Goal: Find contact information: Find contact information

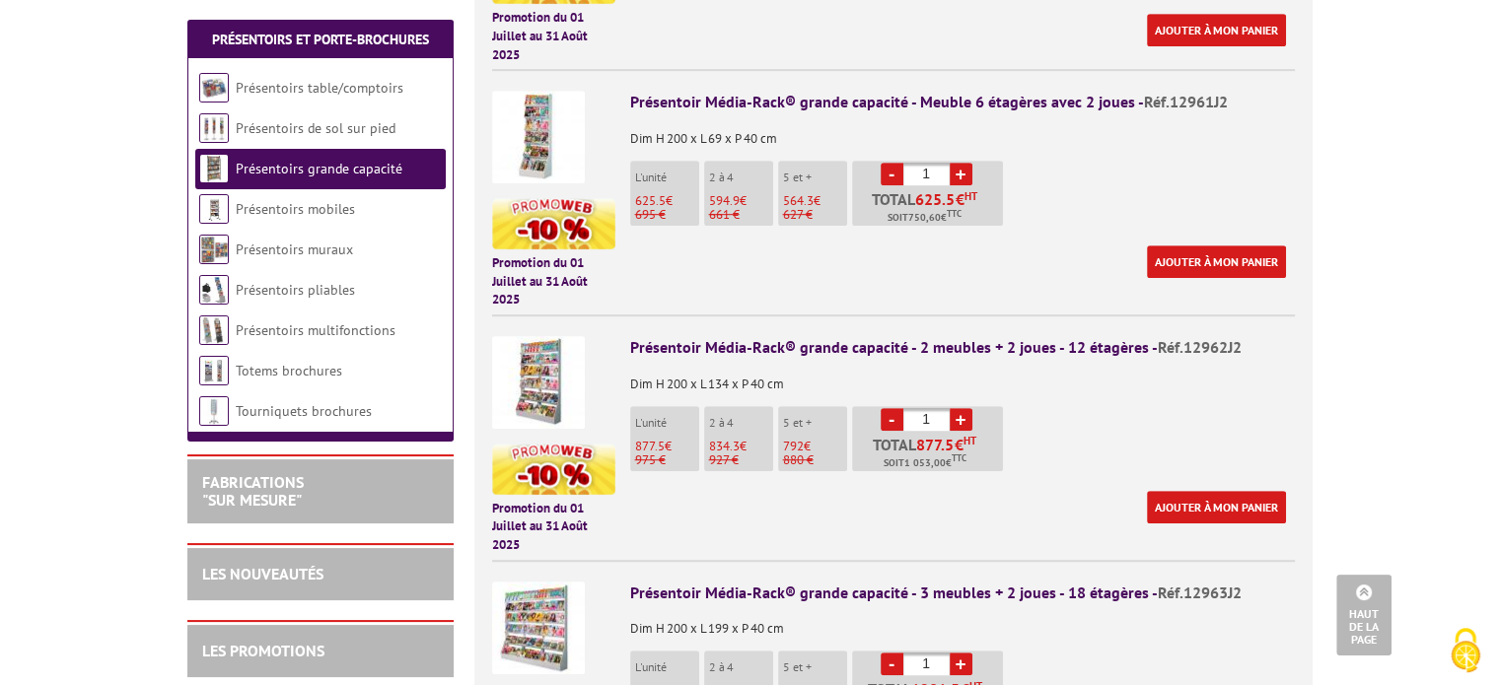
scroll to position [1025, 0]
click at [553, 363] on img at bounding box center [538, 381] width 93 height 93
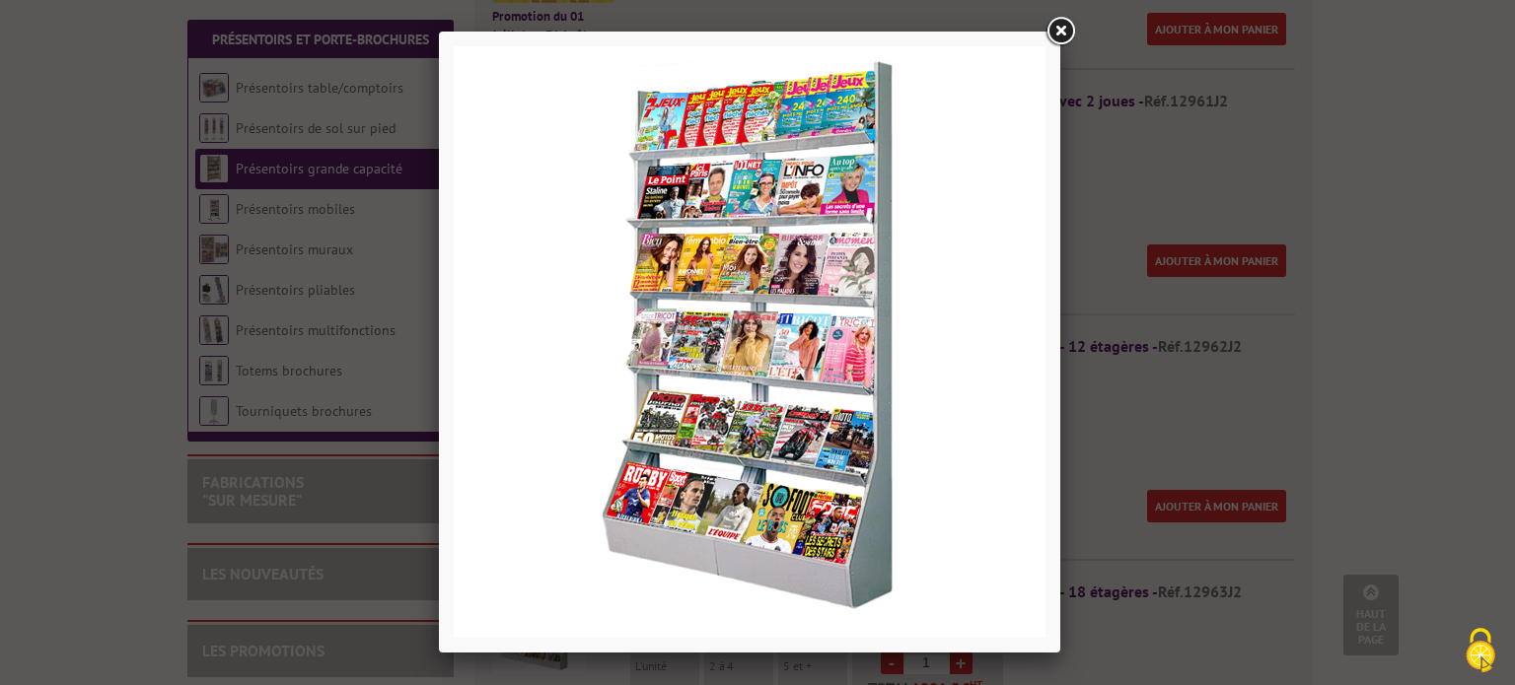
click at [1055, 27] on link at bounding box center [1060, 32] width 36 height 36
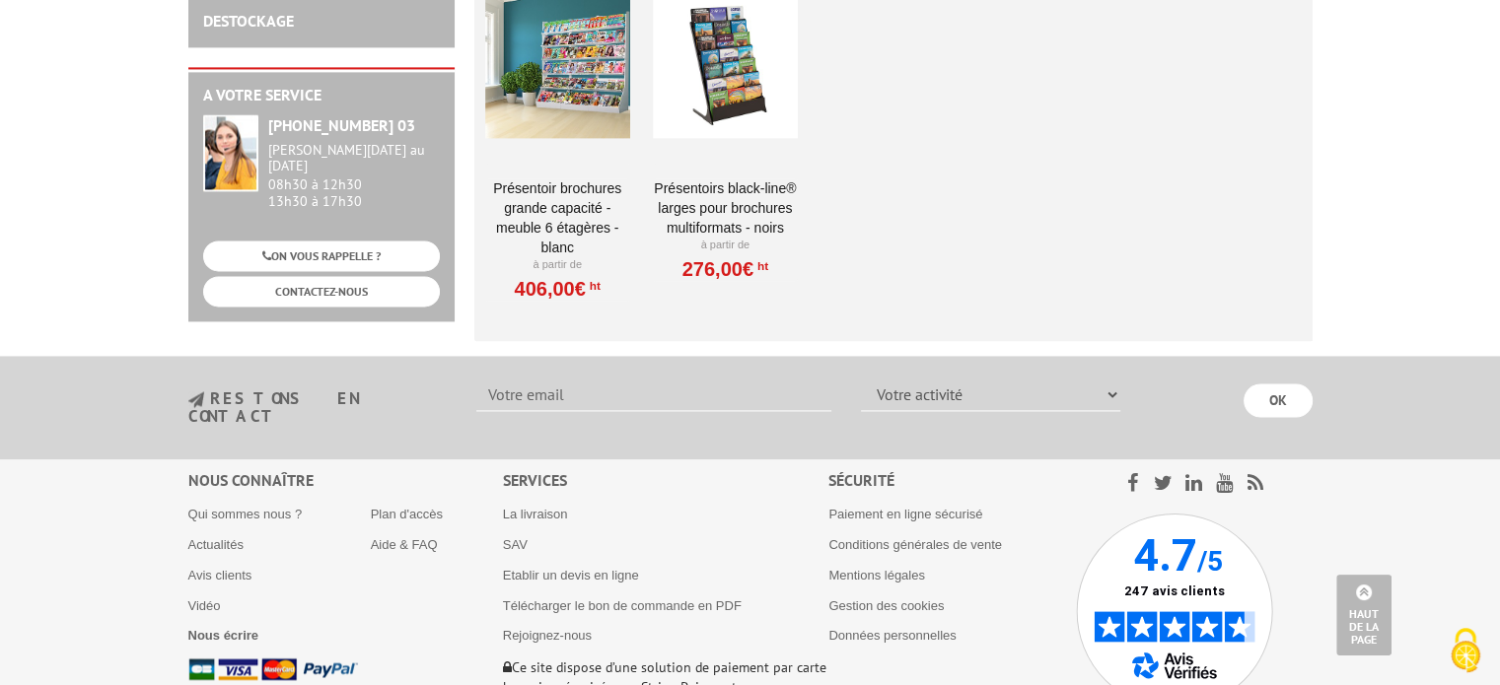
scroll to position [2757, 0]
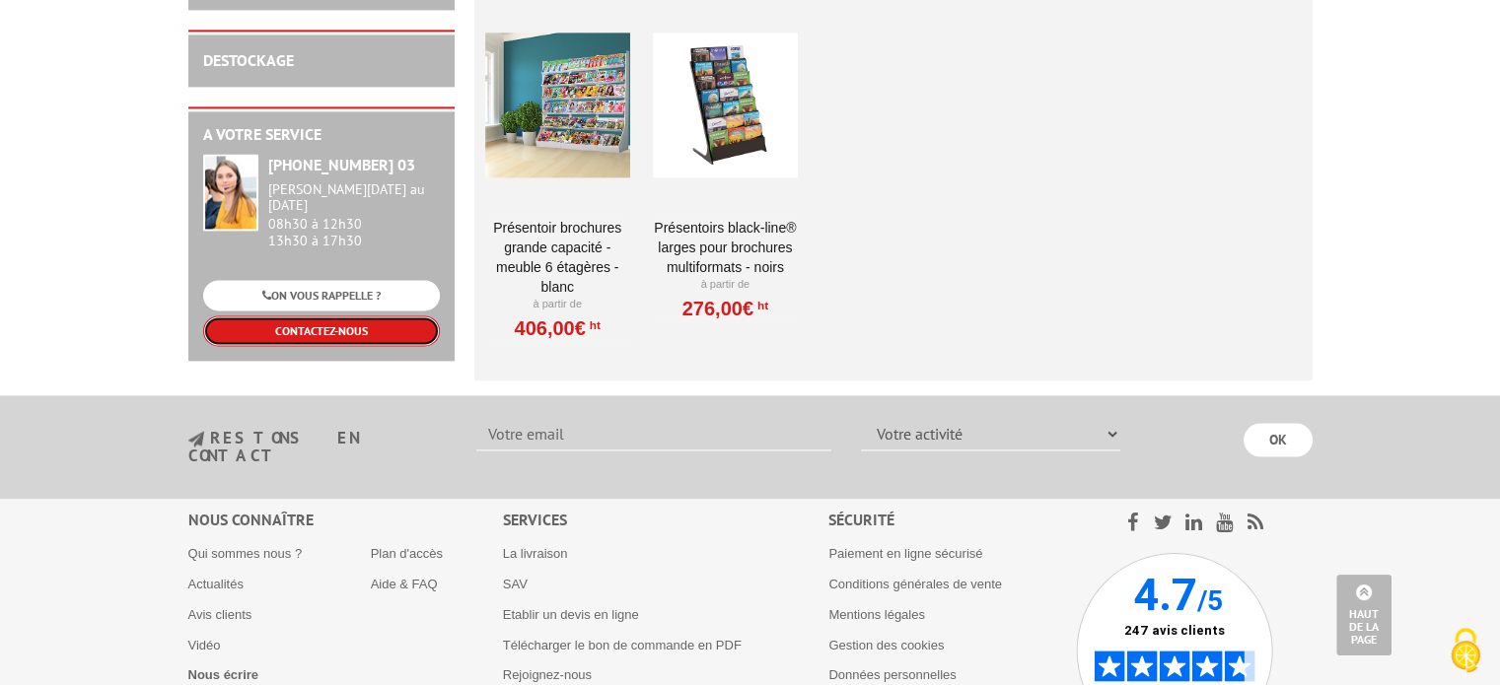
click at [327, 316] on link "CONTACTEZ-NOUS" at bounding box center [321, 331] width 237 height 31
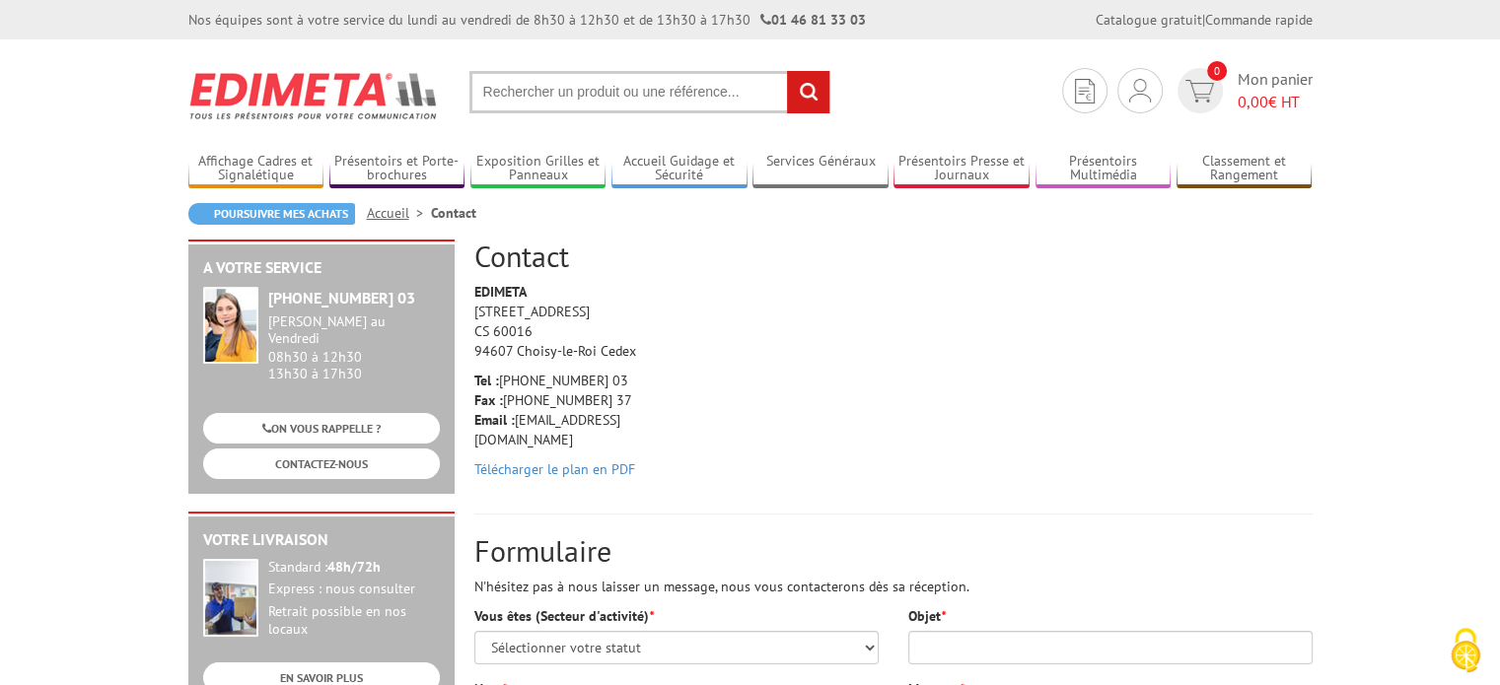
drag, startPoint x: 621, startPoint y: 424, endPoint x: 543, endPoint y: 429, distance: 78.1
click at [543, 429] on div "EDIMETA 10 Rue de la Darse CS 60016 94607 Choisy-le-Roi Cedex Tel : +33 (0)1 46…" at bounding box center [568, 385] width 217 height 207
click at [636, 423] on p "Tel : +33 (0)1 46 81 33 03 Fax : +33 (0)1 45 73 24 37 Email : info@edimeta.fr" at bounding box center [567, 410] width 187 height 79
drag, startPoint x: 619, startPoint y: 422, endPoint x: 542, endPoint y: 417, distance: 77.1
click at [542, 417] on p "Tel : +33 (0)1 46 81 33 03 Fax : +33 (0)1 45 73 24 37 Email : info@edimeta.fr" at bounding box center [567, 410] width 187 height 79
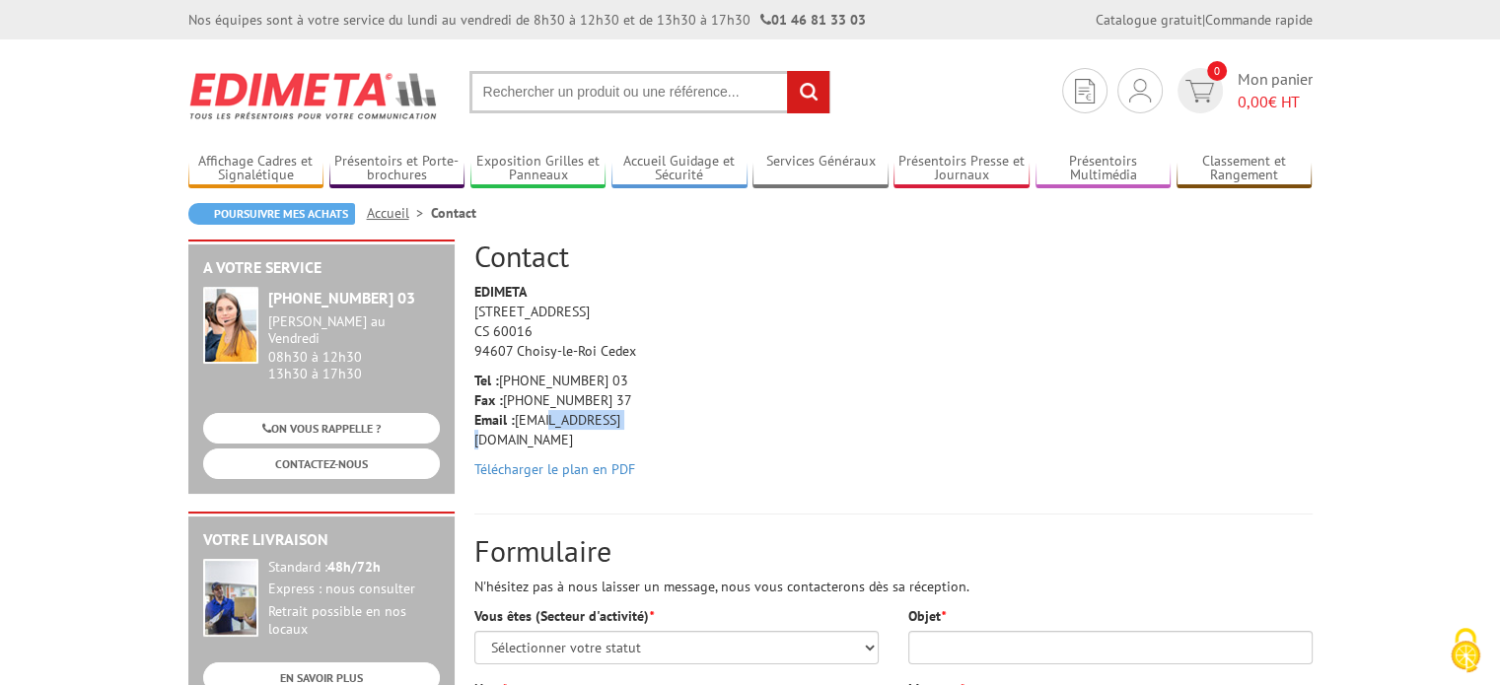
click at [625, 421] on p "Tel : +33 (0)1 46 81 33 03 Fax : +33 (0)1 45 73 24 37 Email : info@edimeta.fr" at bounding box center [567, 410] width 187 height 79
click at [627, 421] on p "Tel : +33 (0)1 46 81 33 03 Fax : +33 (0)1 45 73 24 37 Email : info@edimeta.fr" at bounding box center [567, 410] width 187 height 79
click at [623, 461] on link "Télécharger le plan en PDF" at bounding box center [554, 470] width 161 height 18
click at [640, 413] on p "Tel : +33 (0)1 46 81 33 03 Fax : +33 (0)1 45 73 24 37 Email : info@edimeta.fr" at bounding box center [567, 410] width 187 height 79
drag, startPoint x: 600, startPoint y: 424, endPoint x: 542, endPoint y: 419, distance: 57.4
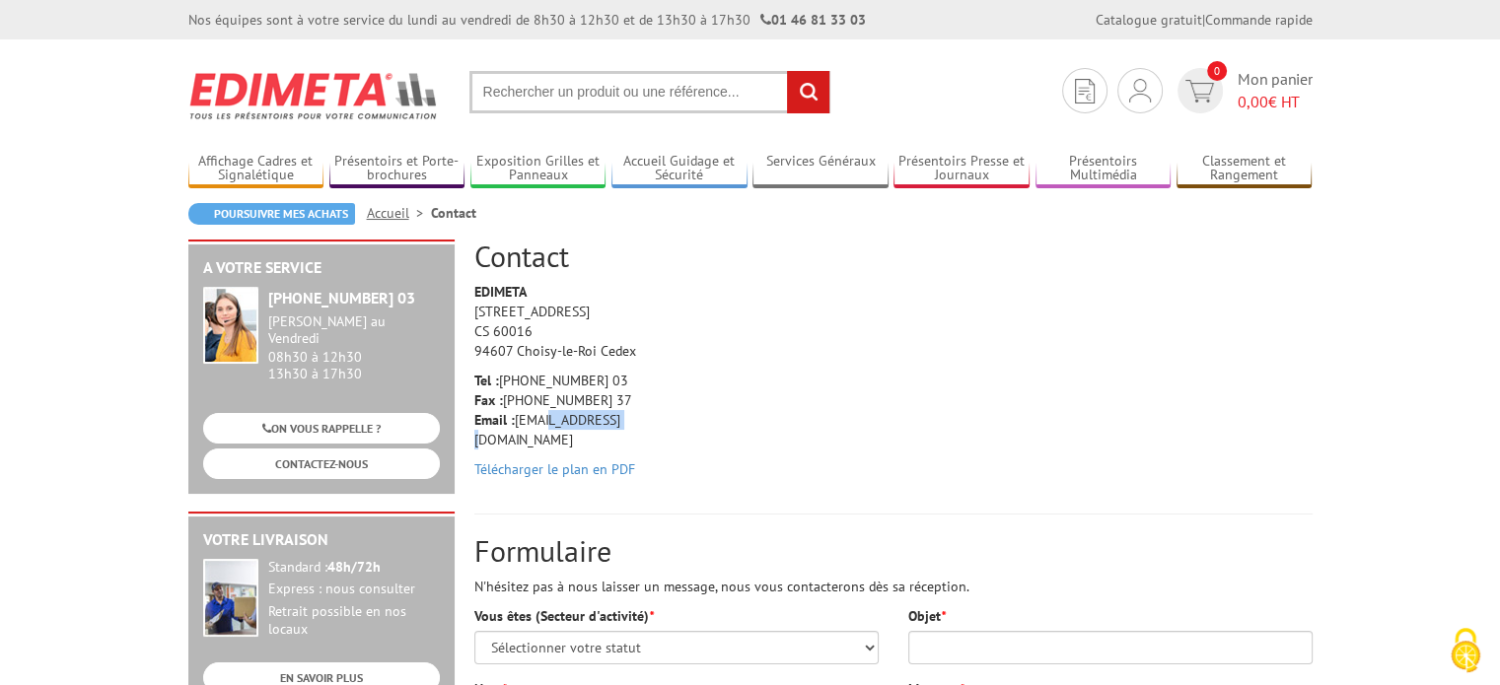
click at [542, 419] on p "Tel : +33 (0)1 46 81 33 03 Fax : +33 (0)1 45 73 24 37 Email : info@edimeta.fr" at bounding box center [567, 410] width 187 height 79
copy p "@edimeta.fr"
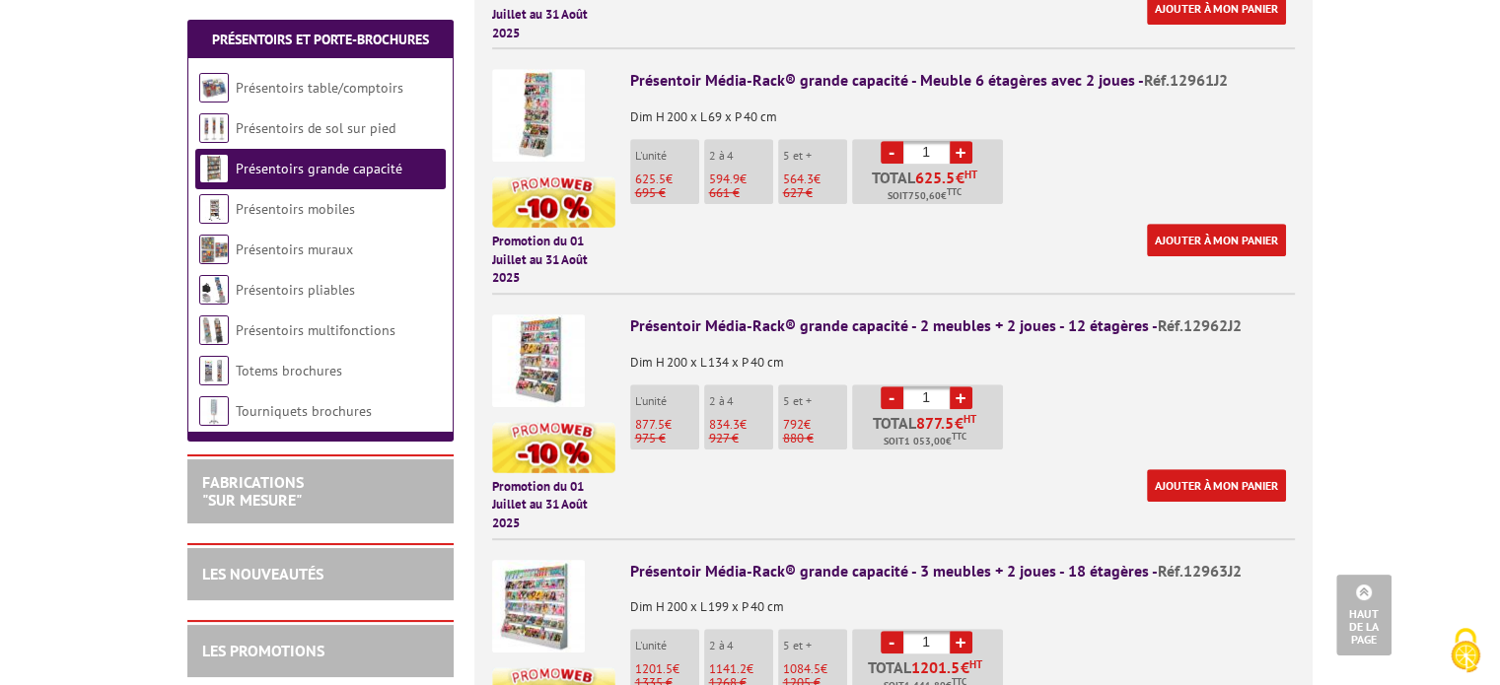
scroll to position [1018, 0]
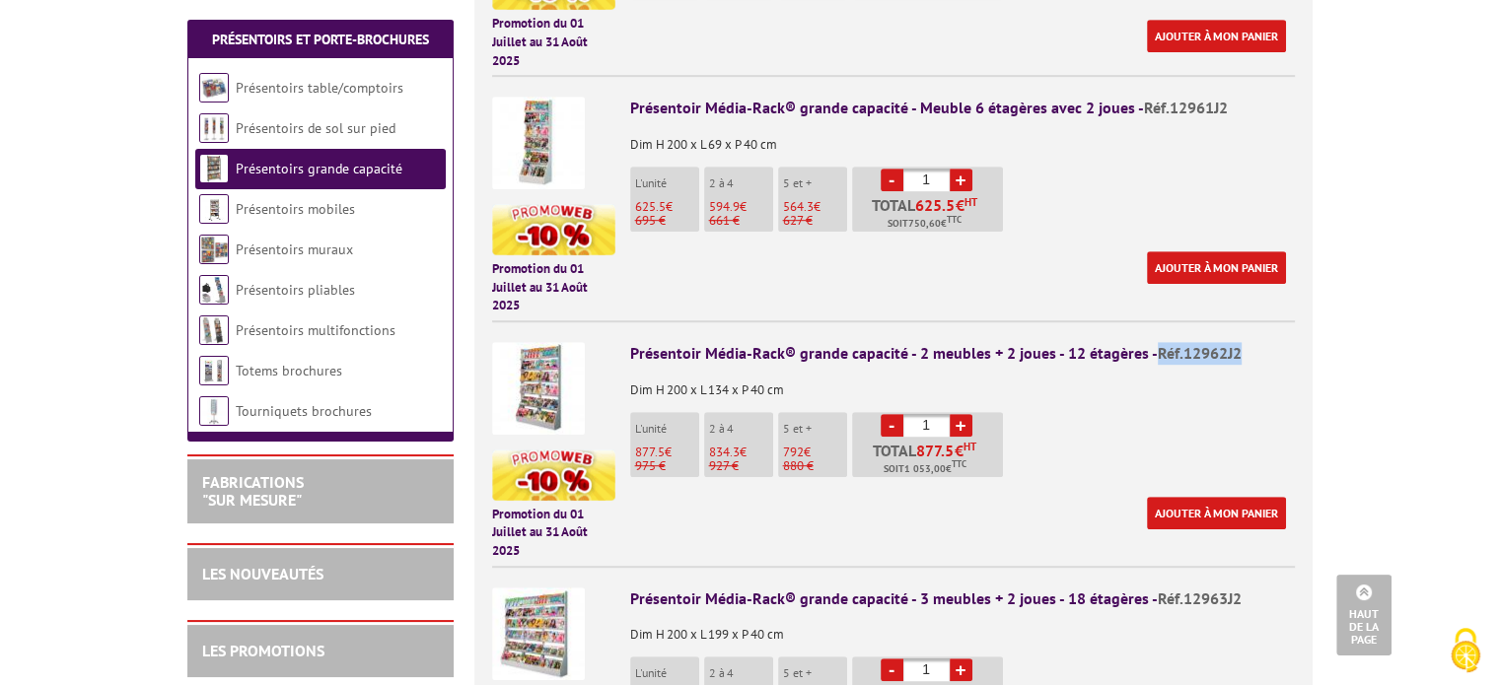
drag, startPoint x: 1250, startPoint y: 329, endPoint x: 1156, endPoint y: 330, distance: 93.7
click at [1156, 342] on div "Présentoir Média-Rack® grande capacité - 2 meubles + 2 joues - 12 étagères - Ré…" at bounding box center [962, 353] width 665 height 23
copy span "Réf.12962J2"
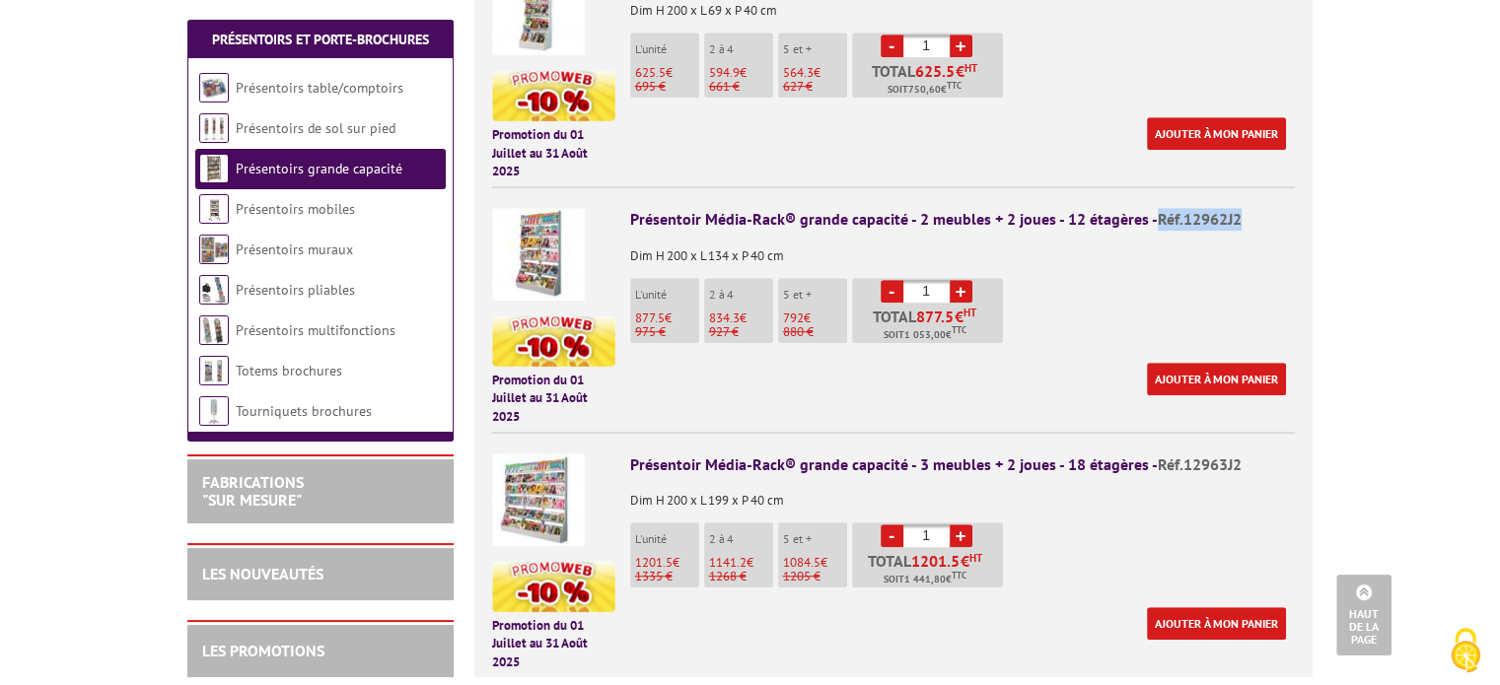
scroll to position [1151, 0]
click at [556, 232] on img at bounding box center [538, 255] width 93 height 93
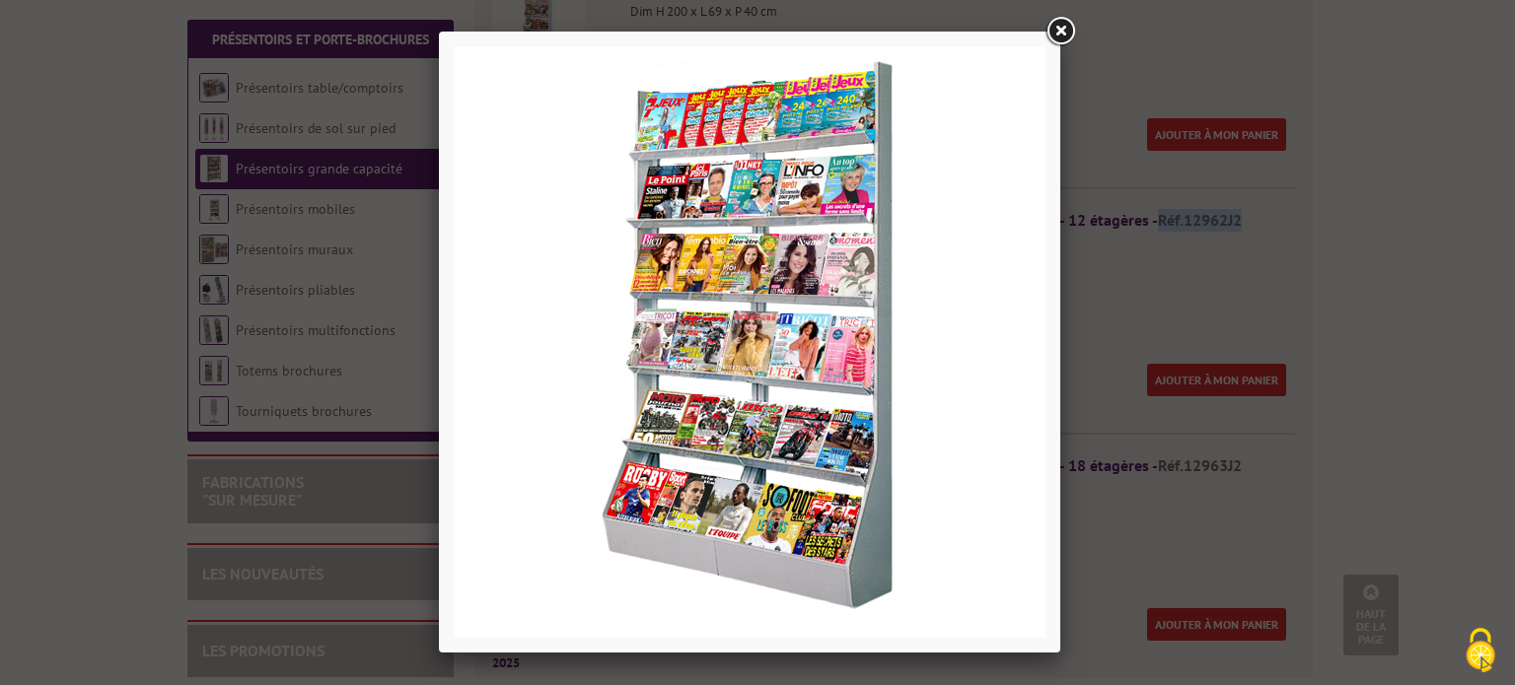
click at [1061, 32] on link at bounding box center [1060, 32] width 36 height 36
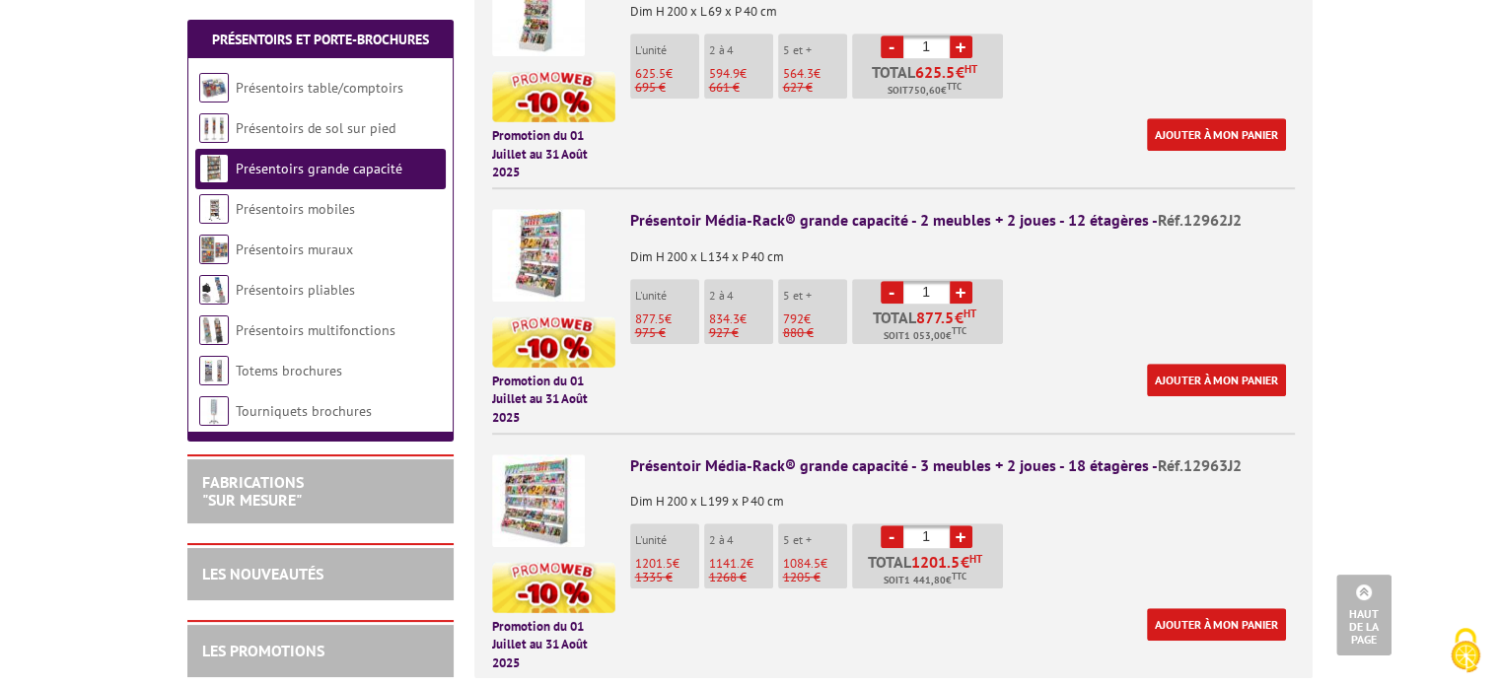
click at [1031, 209] on div "Présentoir Média-Rack® grande capacité - 2 meubles + 2 joues - 12 étagères - Ré…" at bounding box center [962, 220] width 665 height 23
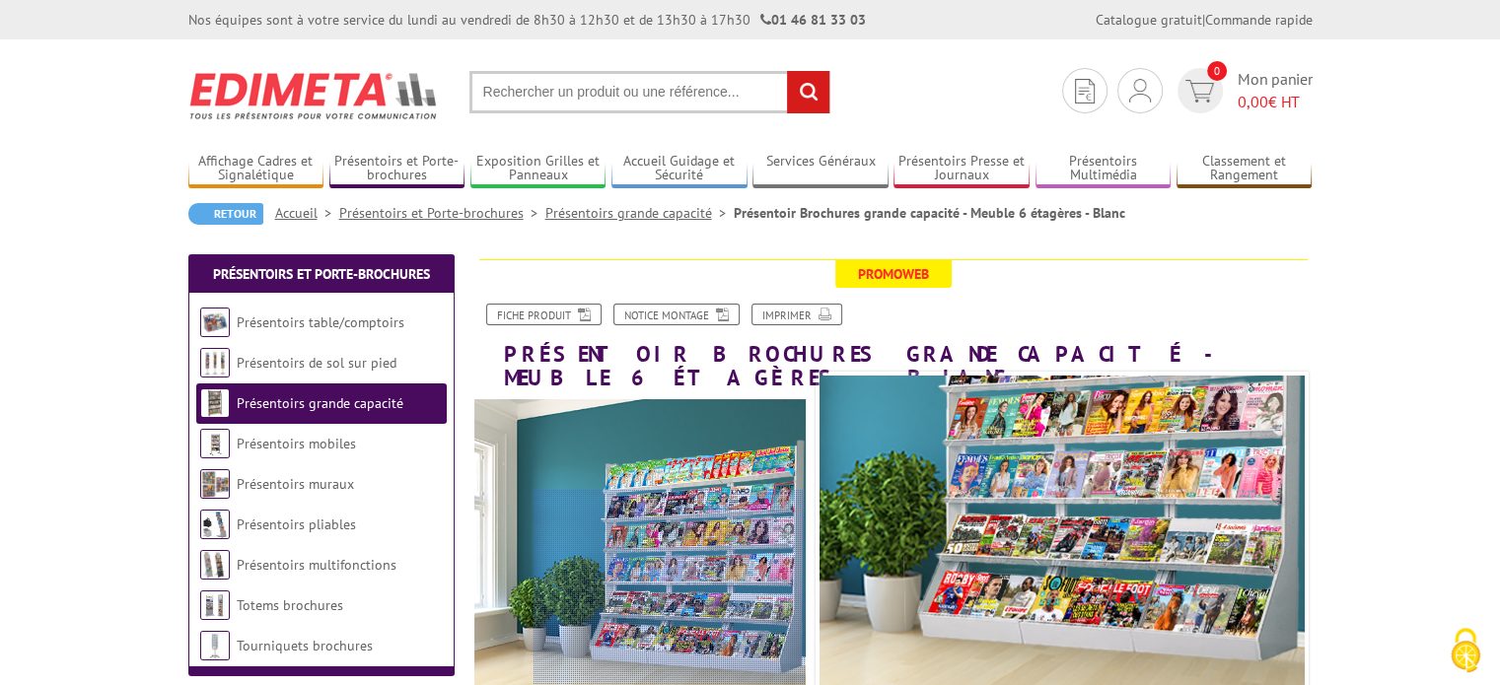
scroll to position [99, 0]
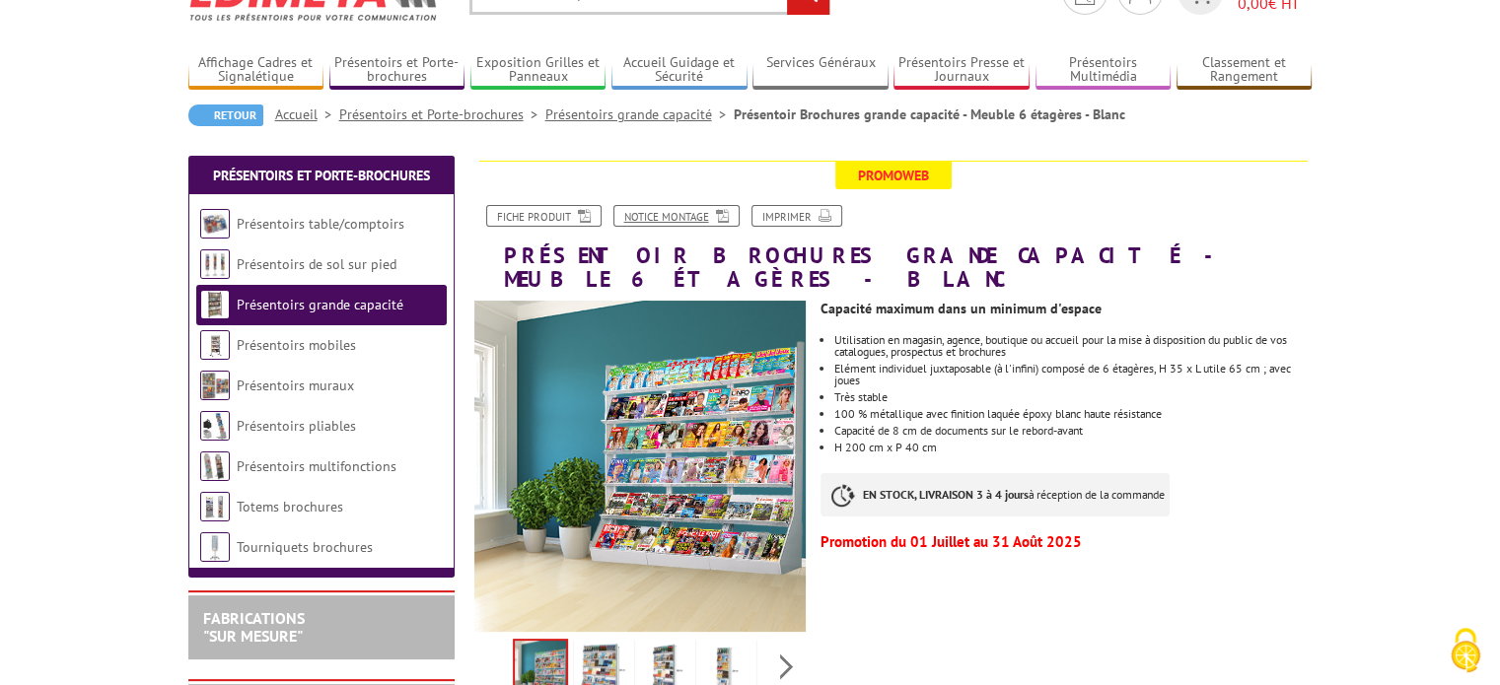
click at [669, 218] on link "Notice Montage" at bounding box center [676, 216] width 126 height 22
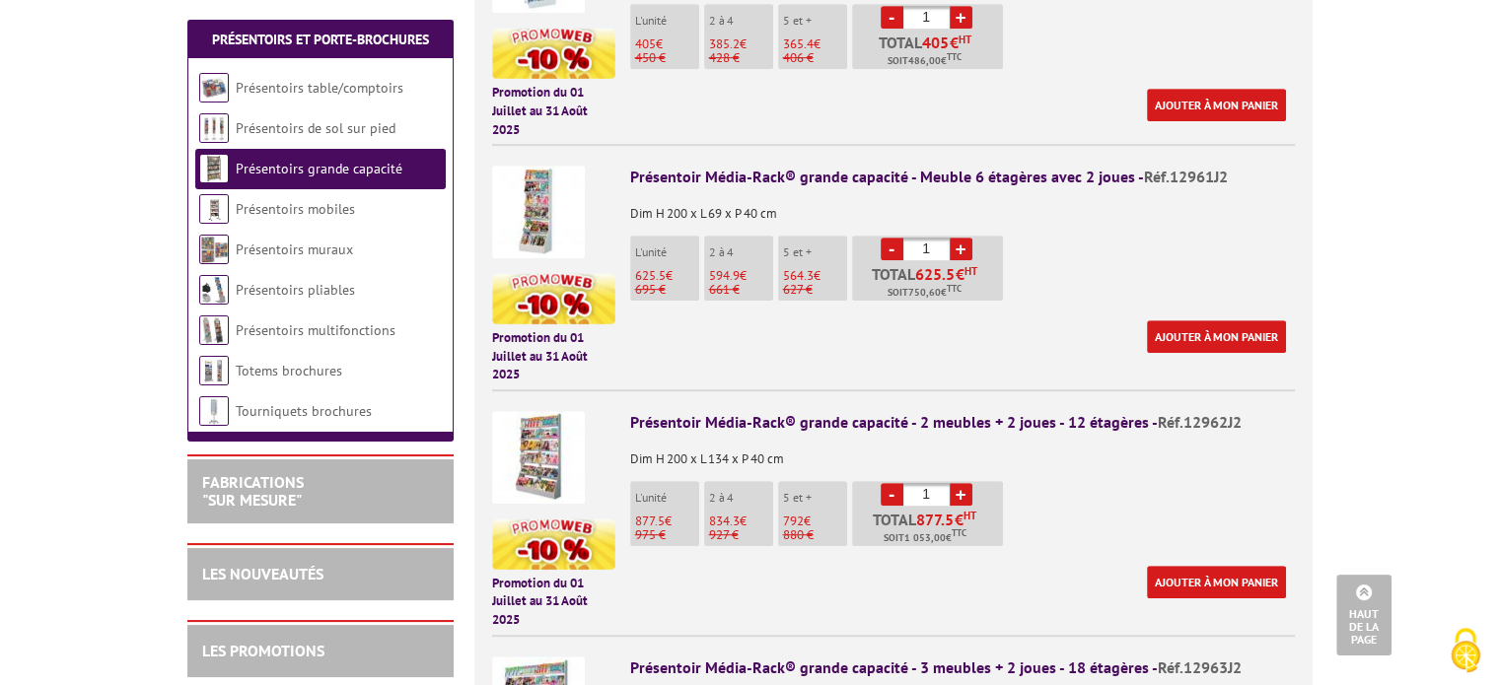
scroll to position [0, 0]
